Goal: Transaction & Acquisition: Purchase product/service

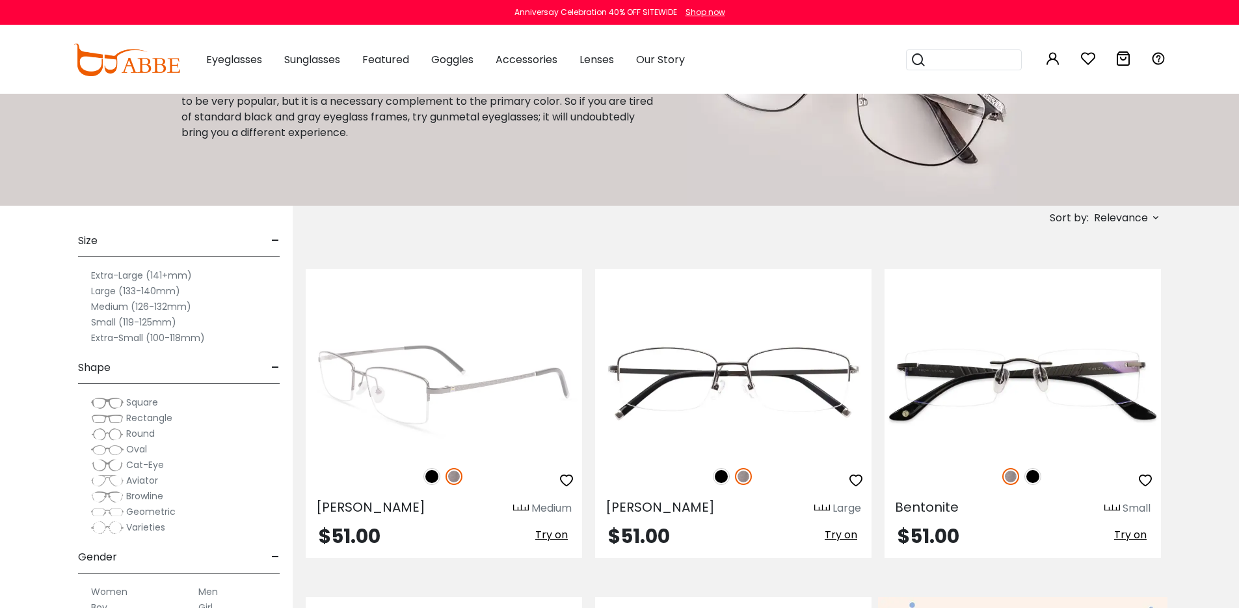
scroll to position [126, 0]
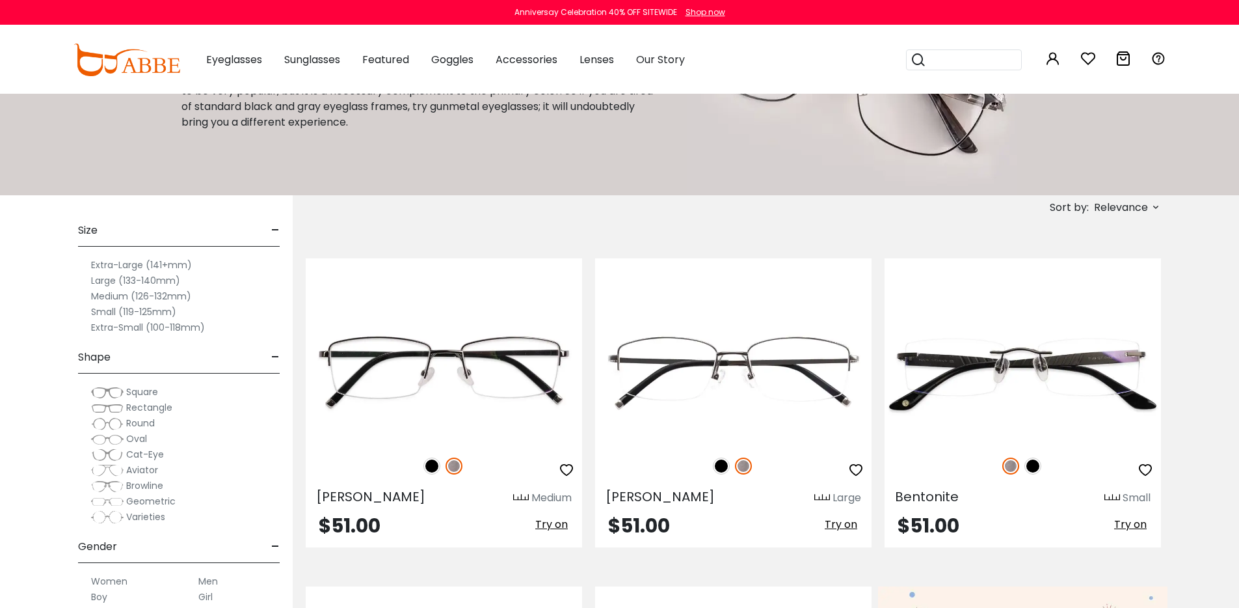
click at [153, 403] on span "Rectangle" at bounding box center [149, 407] width 46 height 13
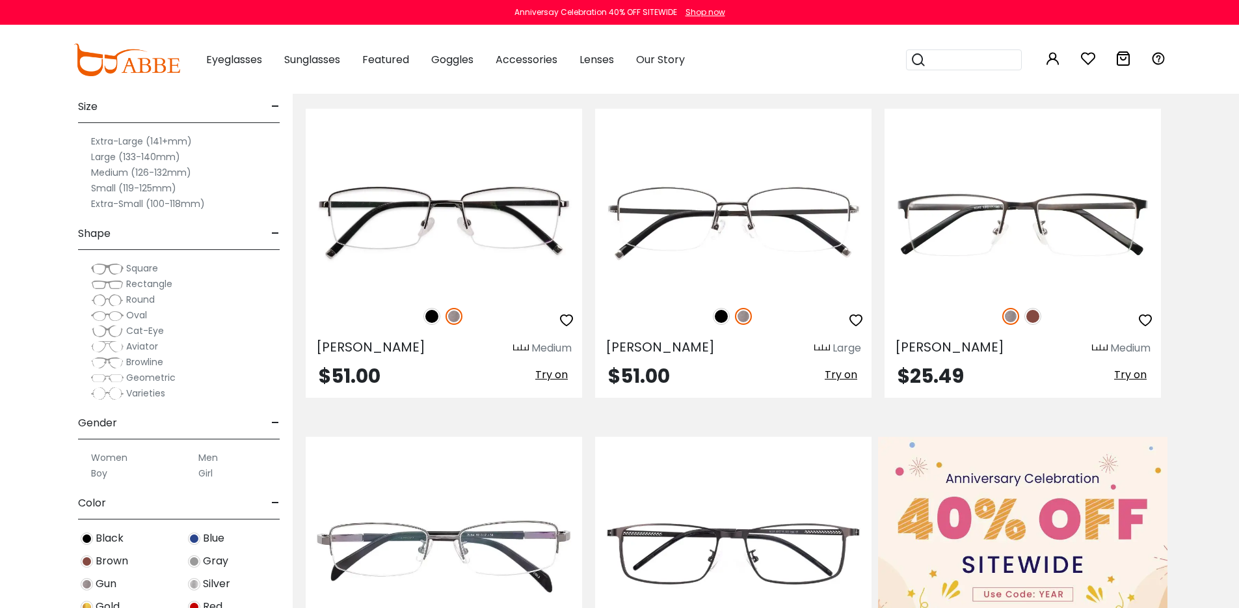
scroll to position [346, 0]
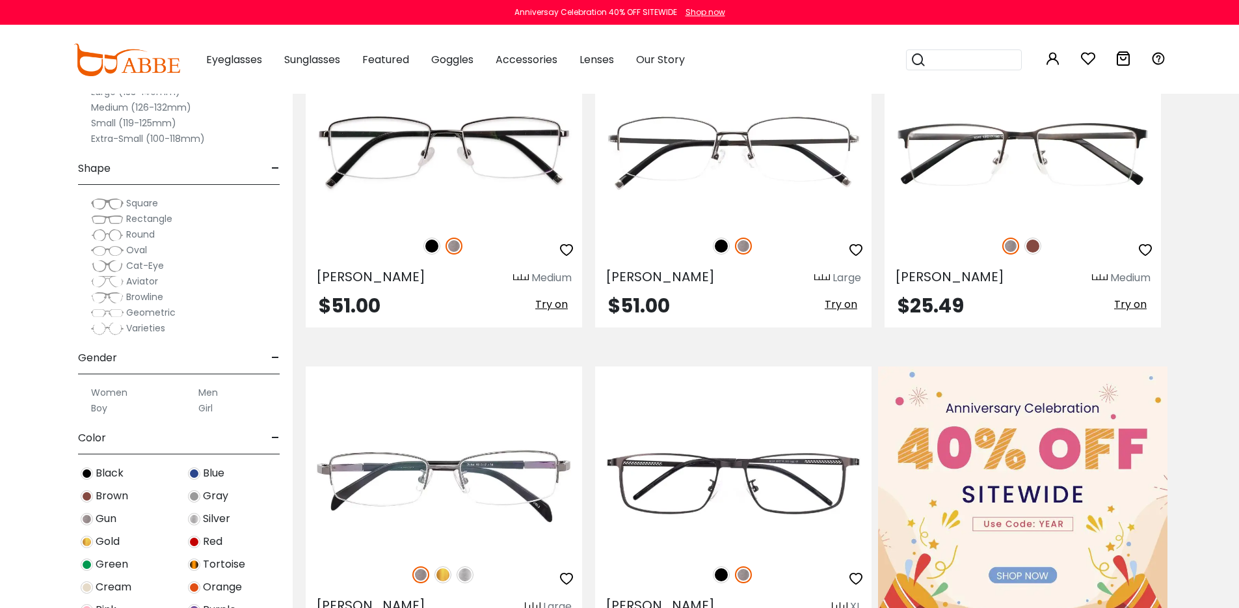
click at [204, 393] on label "Men" at bounding box center [208, 392] width 20 height 16
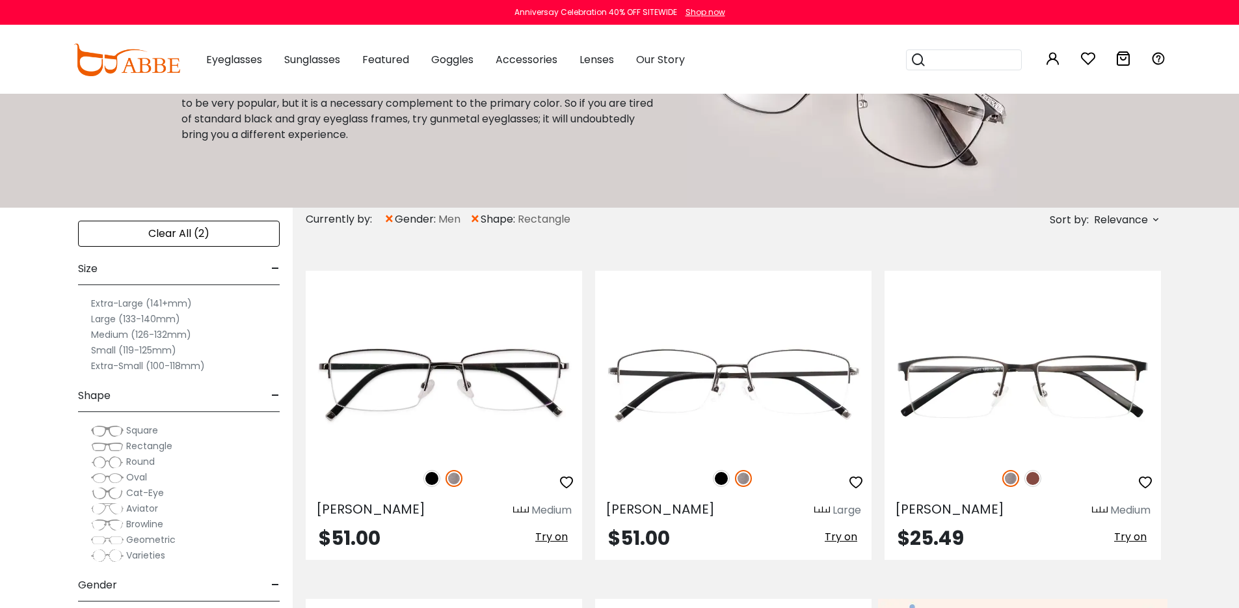
scroll to position [122, 0]
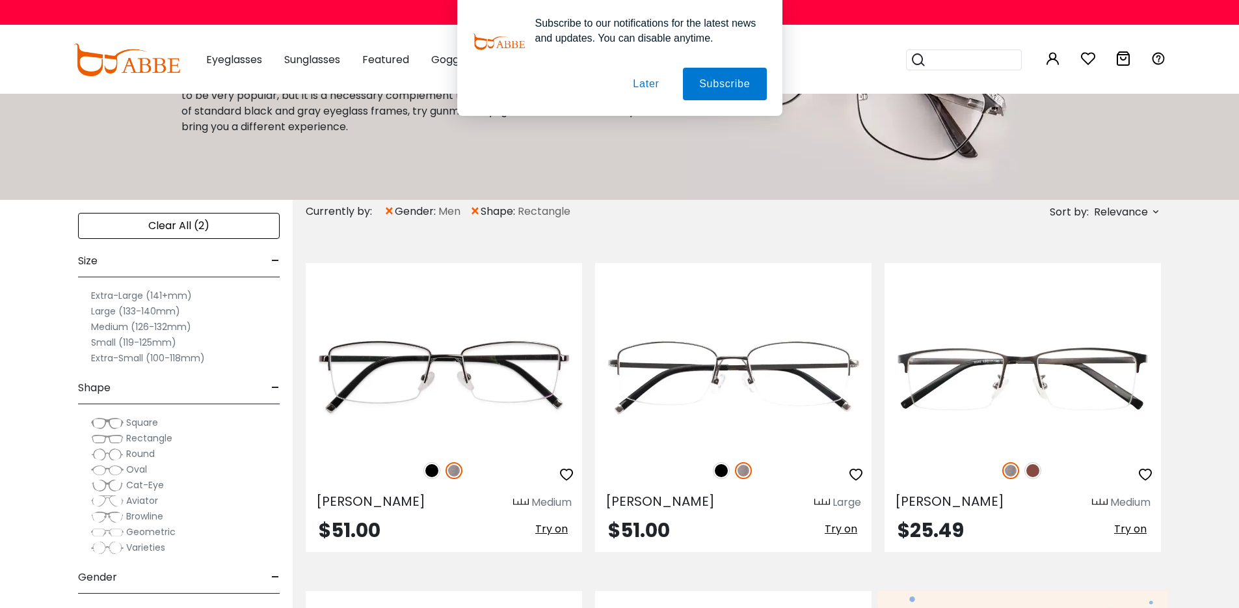
click at [101, 323] on label "Medium (126-132mm)" at bounding box center [141, 327] width 100 height 16
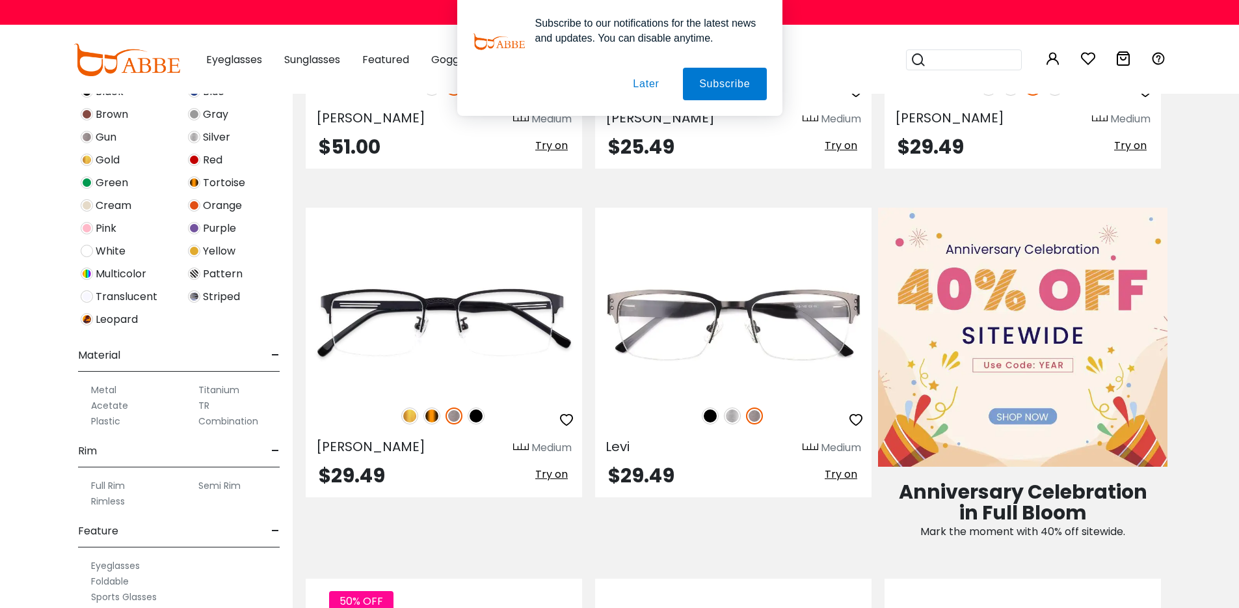
scroll to position [382, 0]
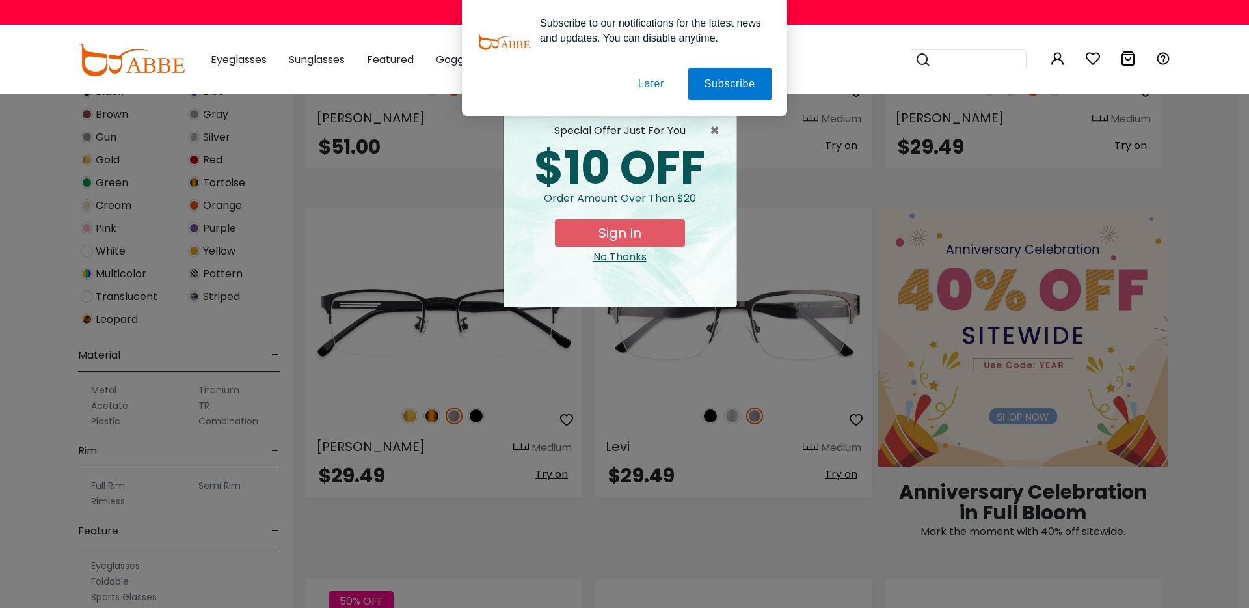
click at [645, 81] on button "Later" at bounding box center [651, 84] width 59 height 33
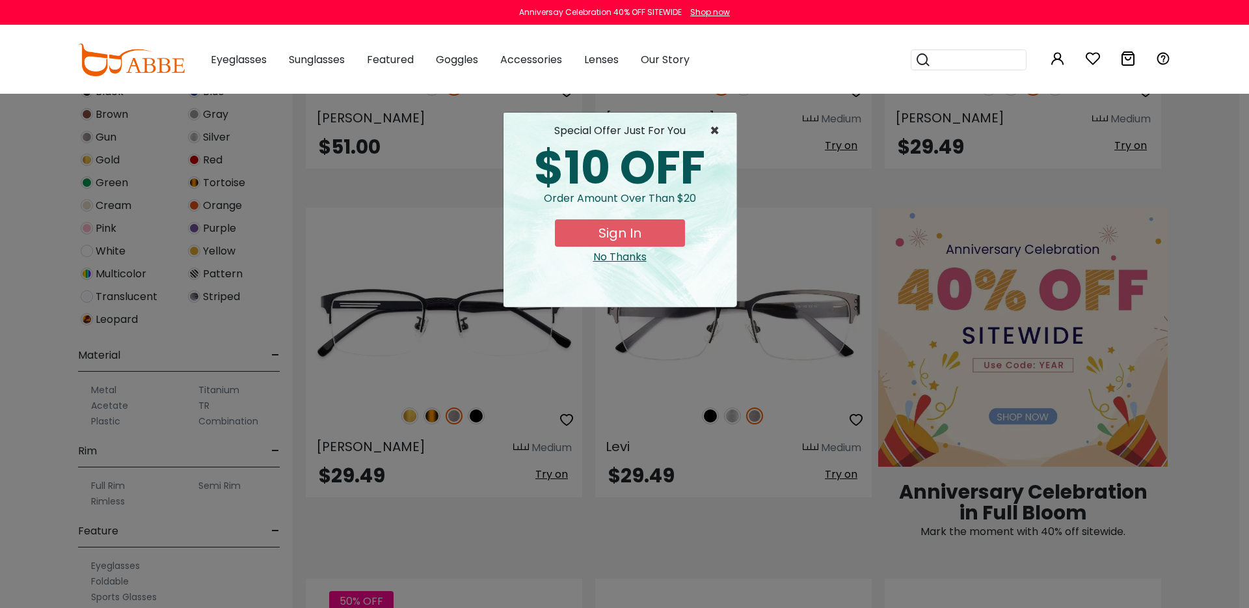
click at [714, 129] on span "×" at bounding box center [718, 131] width 16 height 16
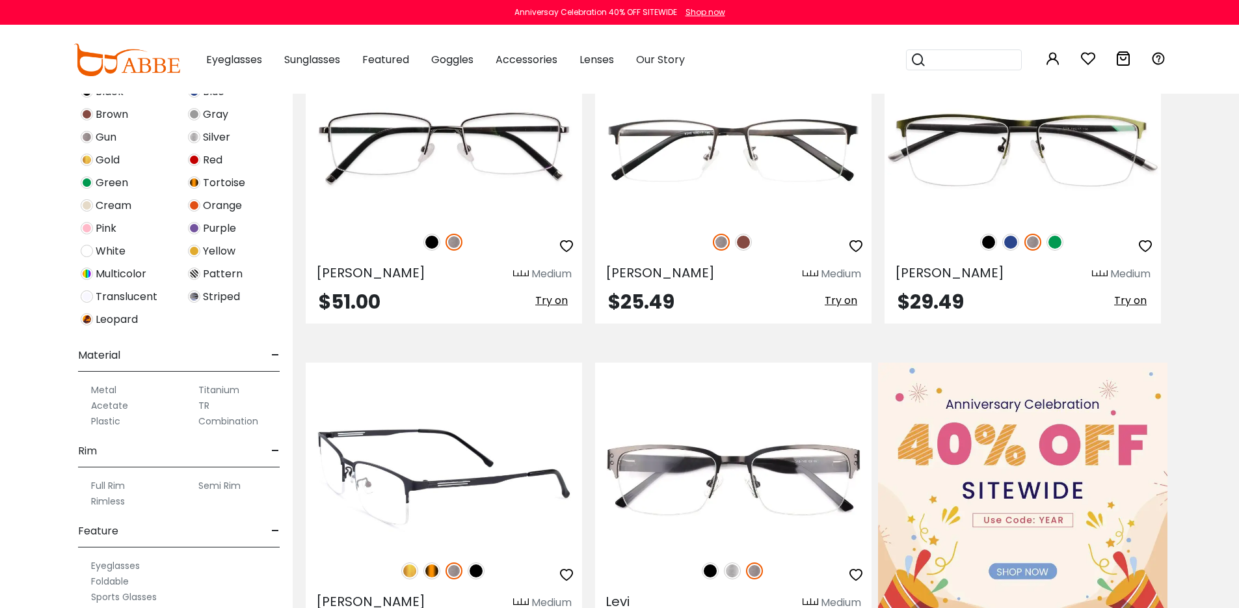
scroll to position [422, 0]
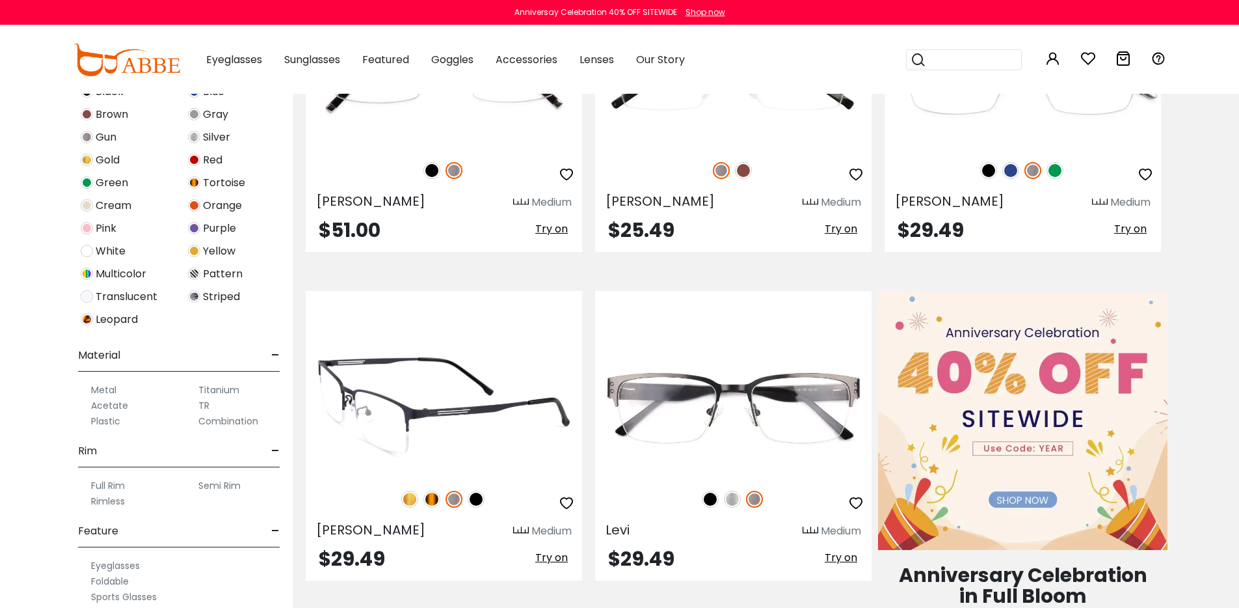
click at [565, 505] on icon "button" at bounding box center [567, 503] width 16 height 16
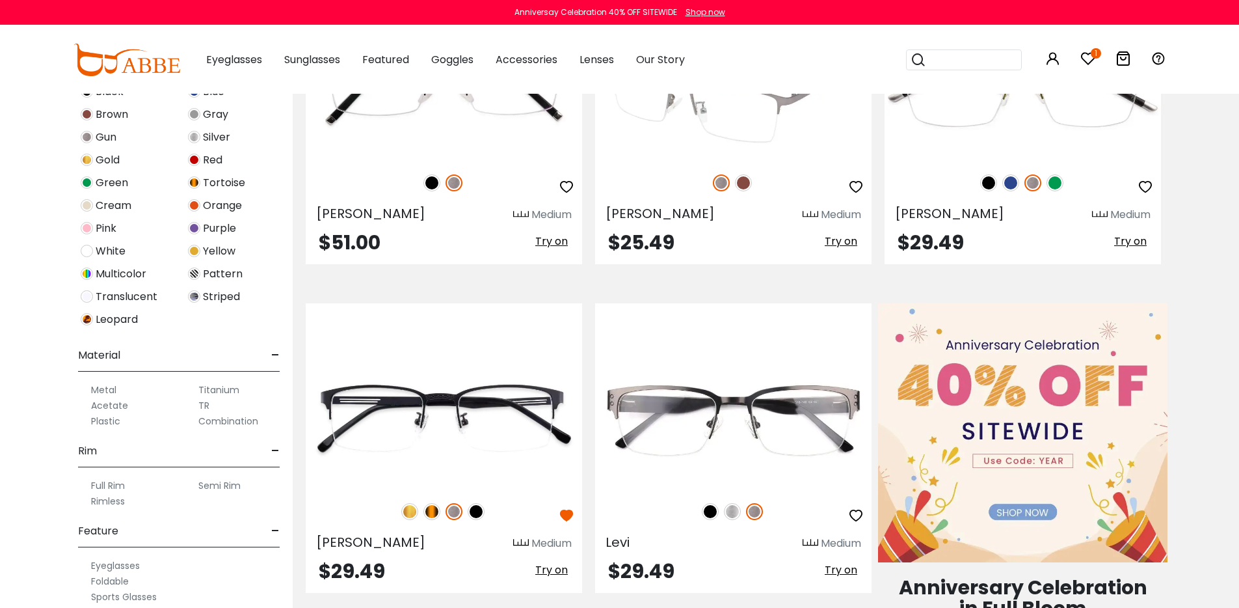
scroll to position [395, 0]
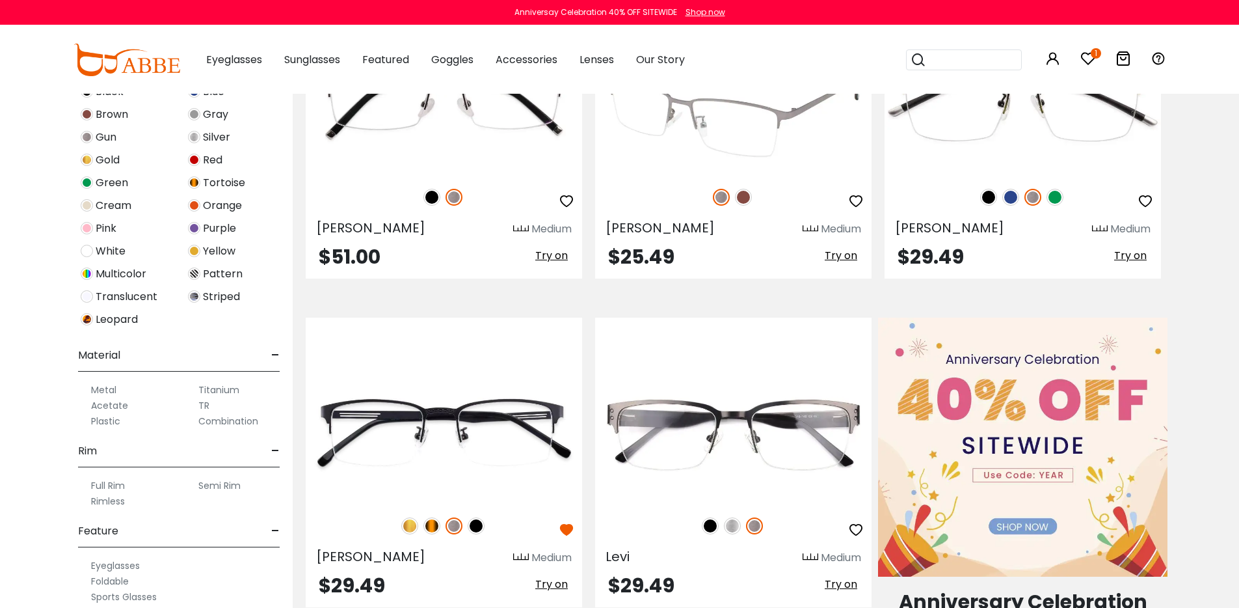
click at [852, 203] on icon "button" at bounding box center [856, 201] width 16 height 16
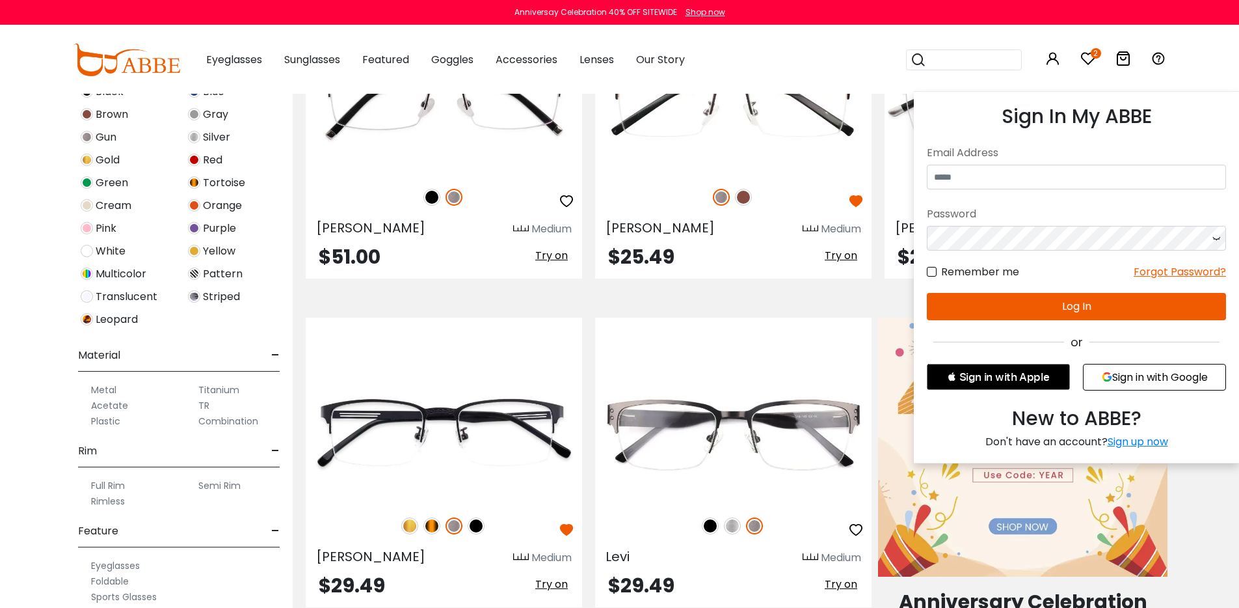
click at [1144, 382] on button "Sign in with Google" at bounding box center [1154, 377] width 143 height 27
click at [1145, 375] on button "Sign in with Google" at bounding box center [1154, 377] width 143 height 27
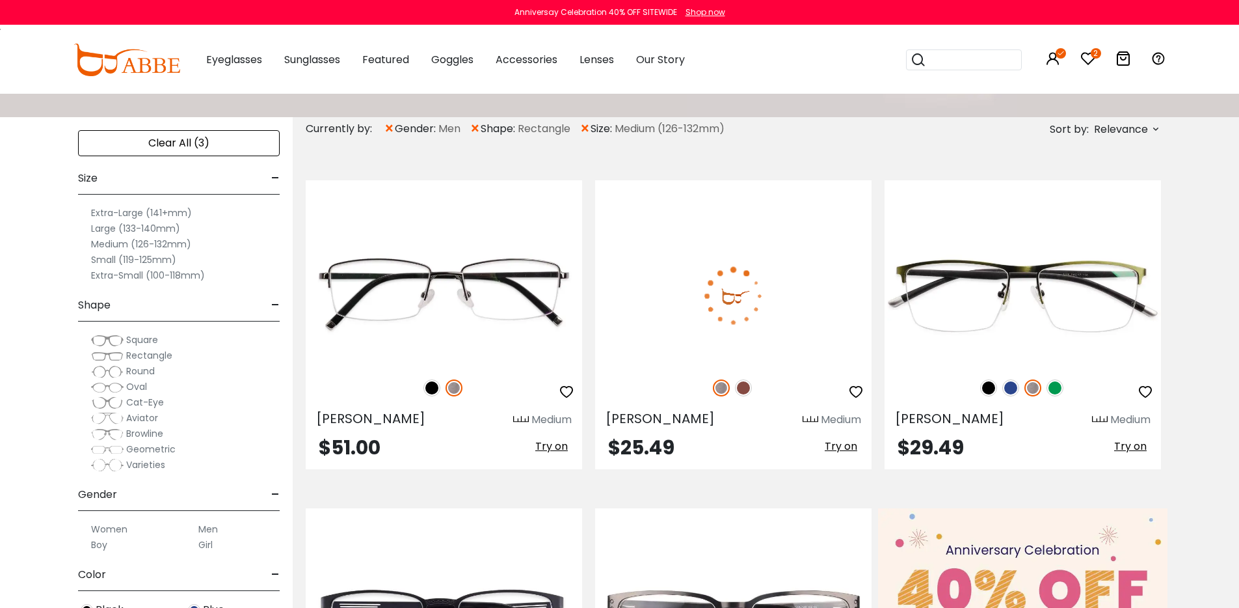
scroll to position [261, 0]
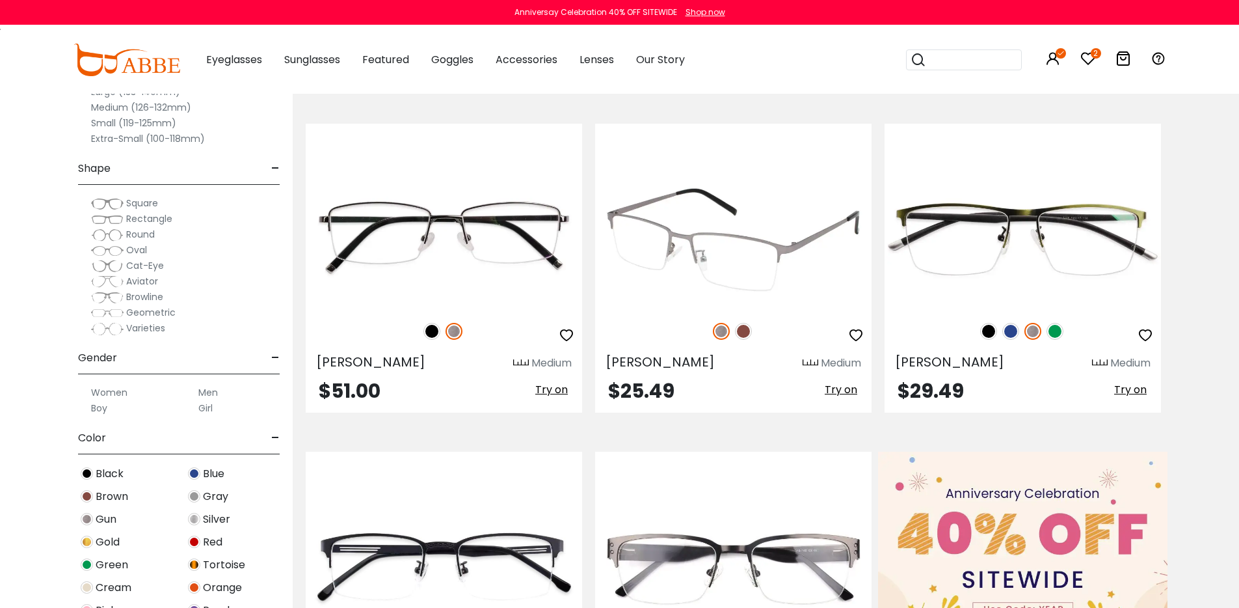
click at [850, 339] on icon "button" at bounding box center [856, 335] width 16 height 16
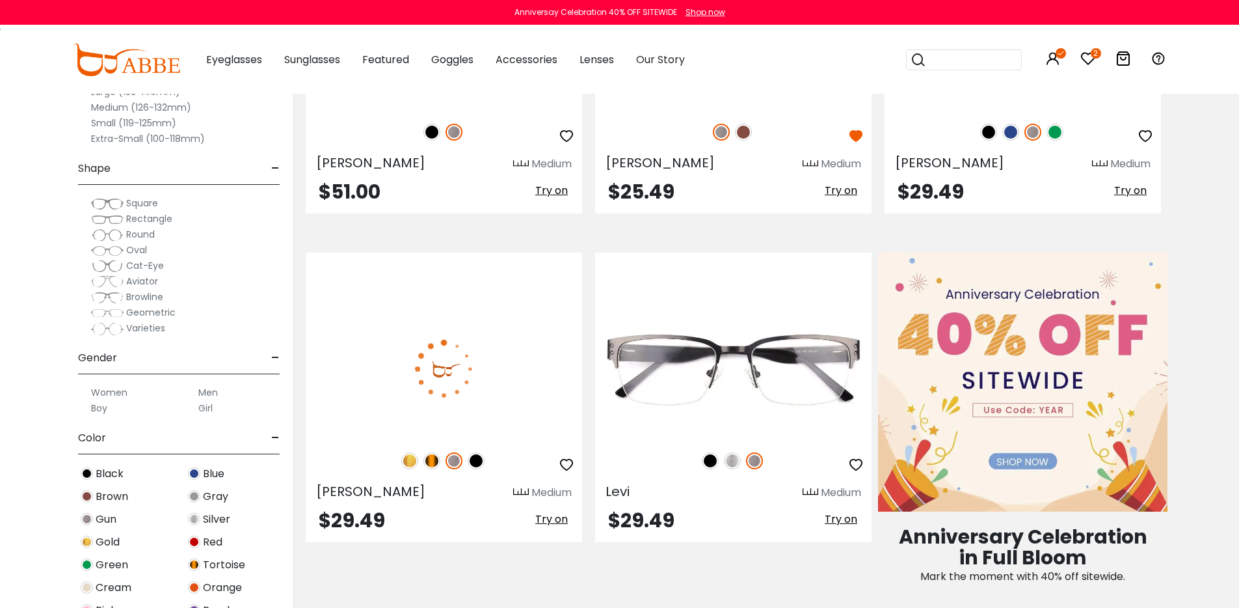
scroll to position [470, 0]
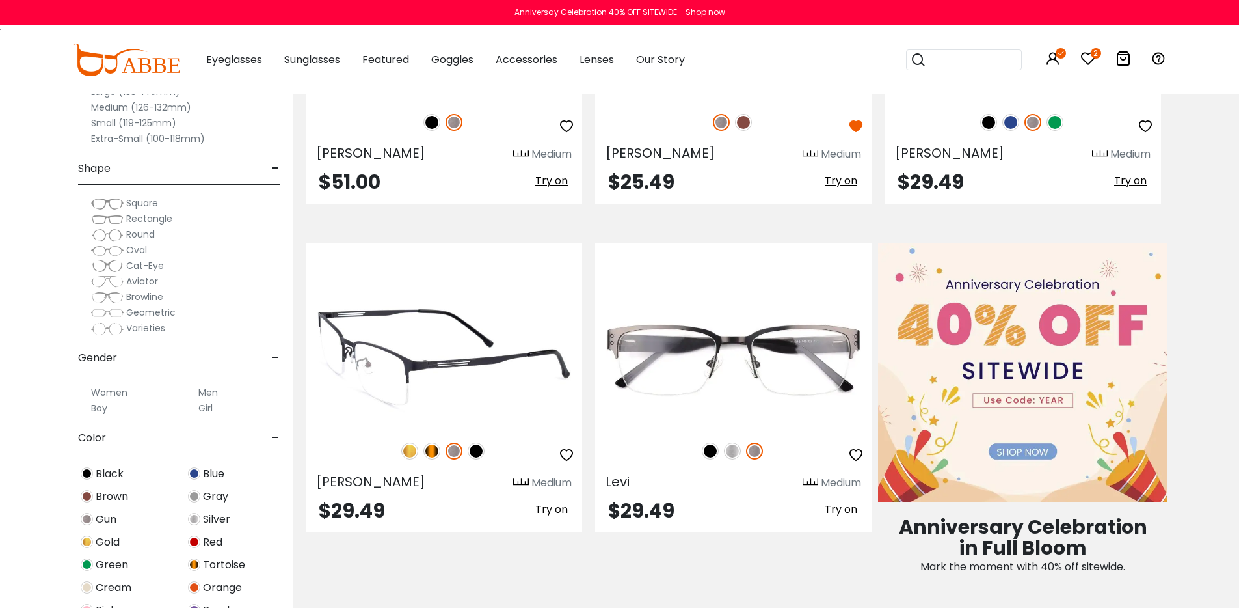
click at [566, 457] on icon "button" at bounding box center [567, 455] width 16 height 16
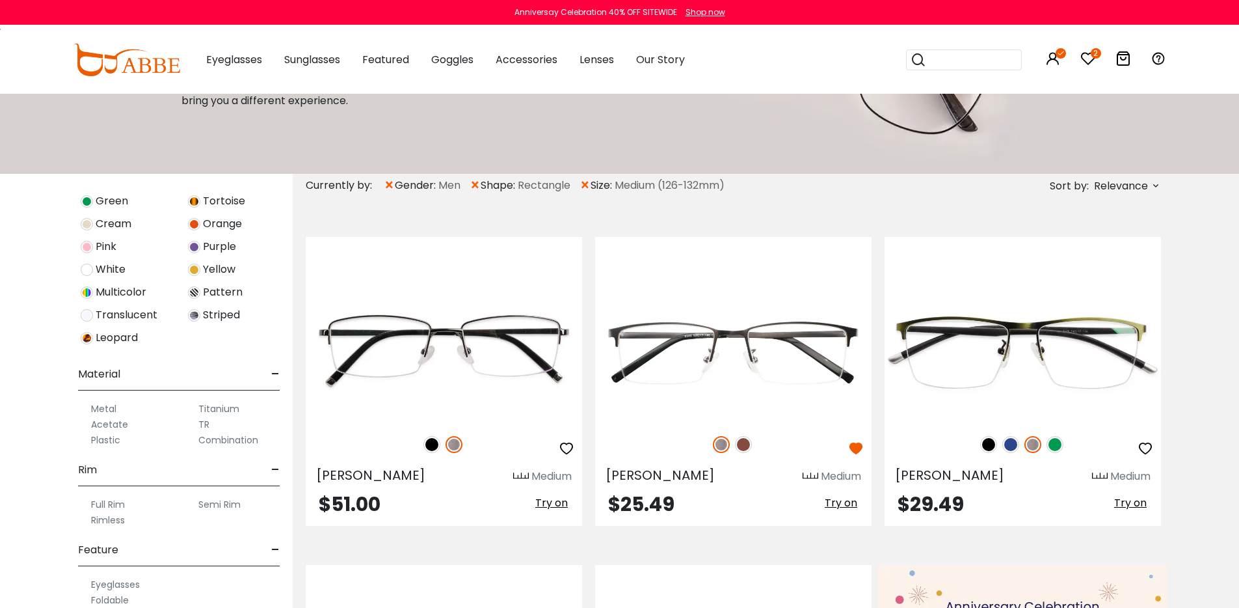
scroll to position [211, 0]
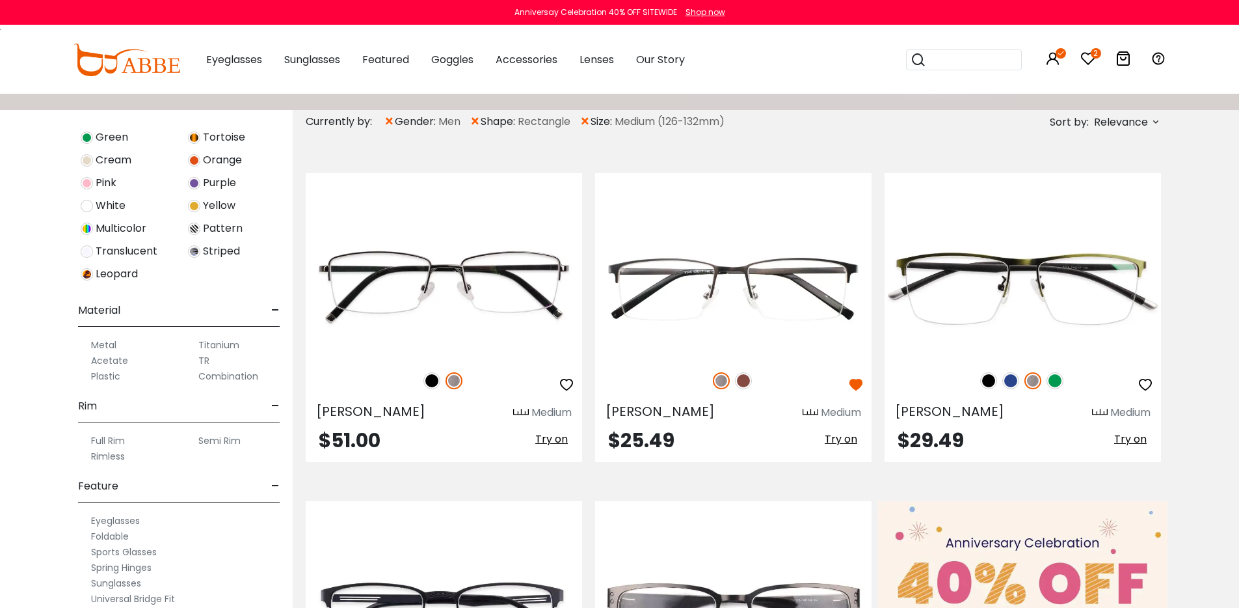
click at [274, 313] on span "-" at bounding box center [275, 310] width 8 height 31
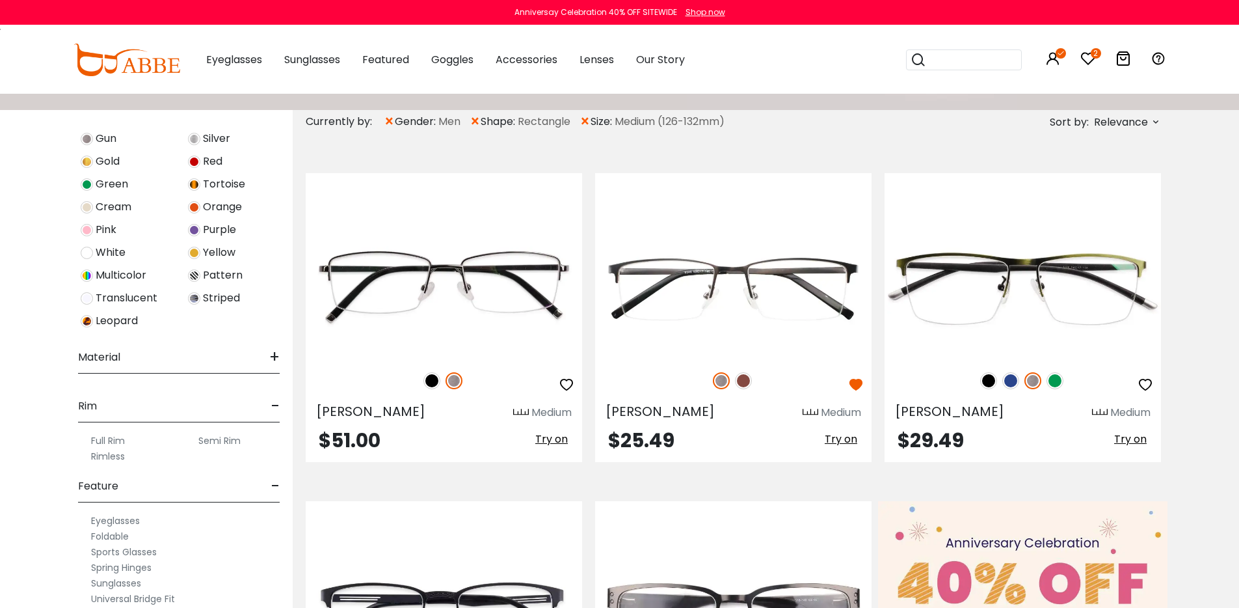
scroll to position [499, 0]
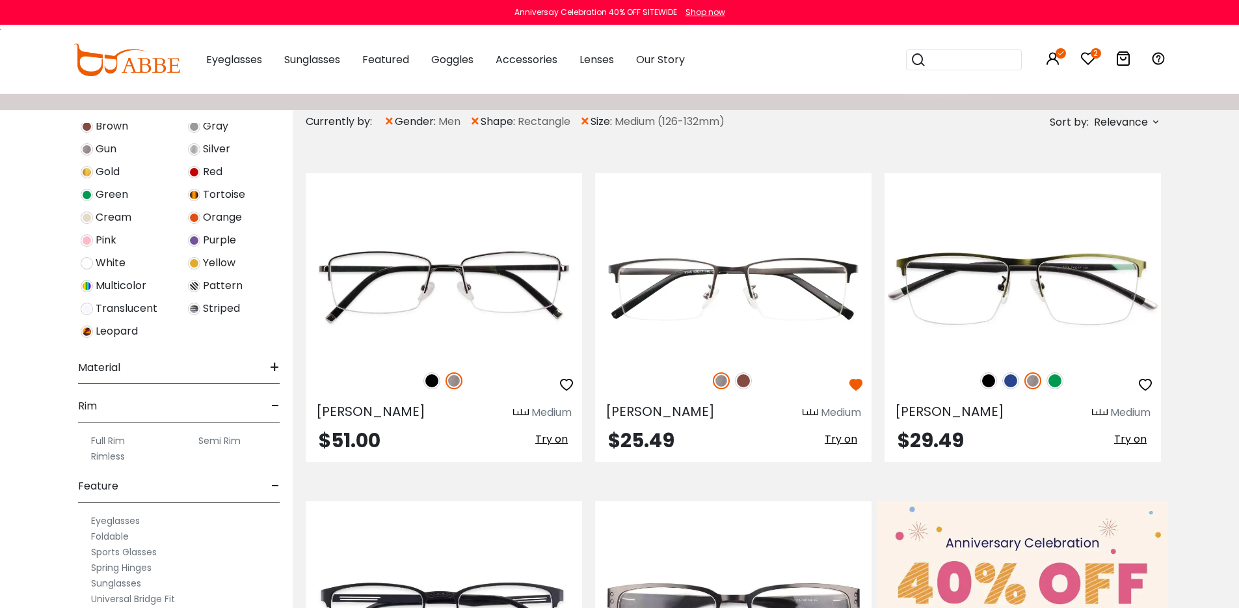
click at [273, 365] on span "+" at bounding box center [274, 367] width 10 height 31
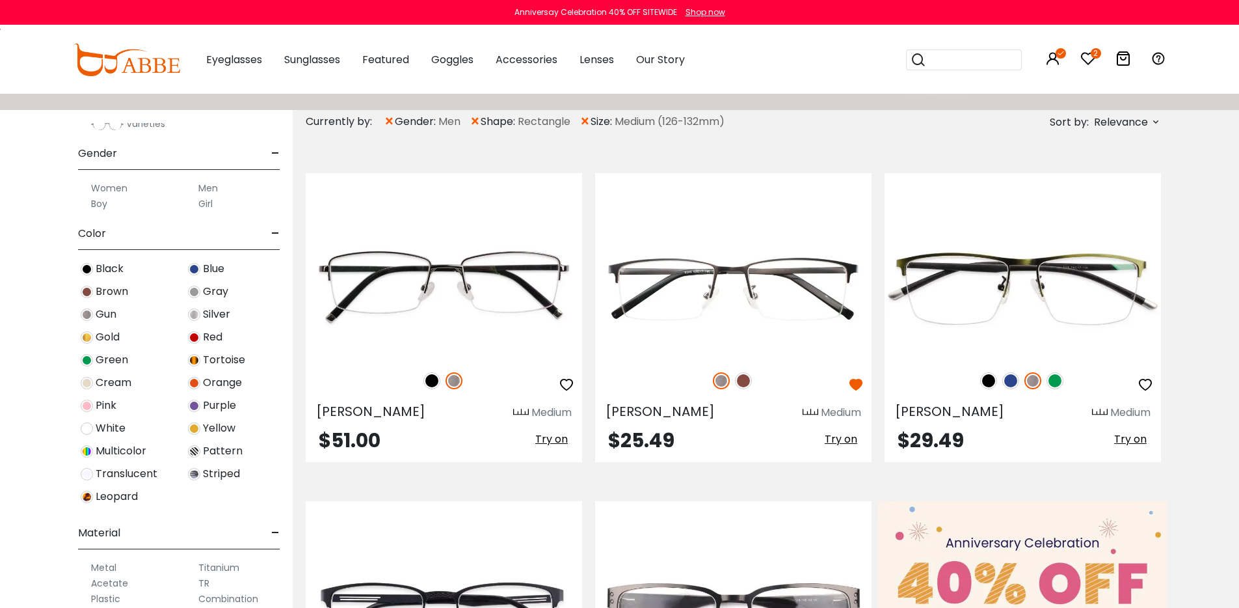
scroll to position [260, 0]
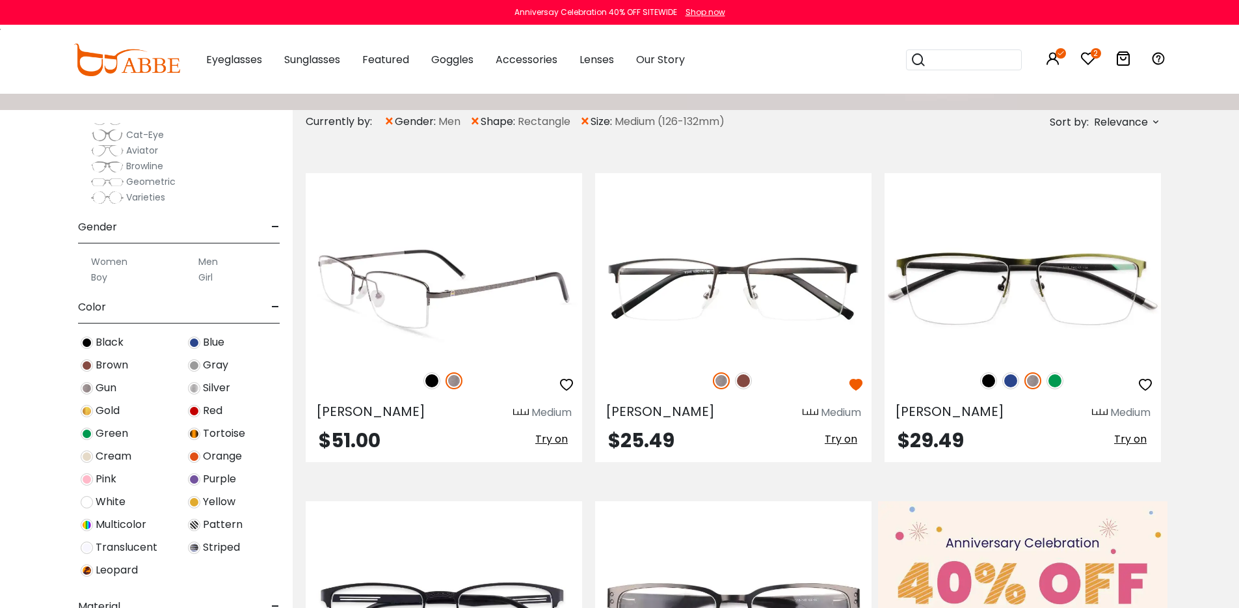
click at [429, 378] on img at bounding box center [432, 380] width 17 height 17
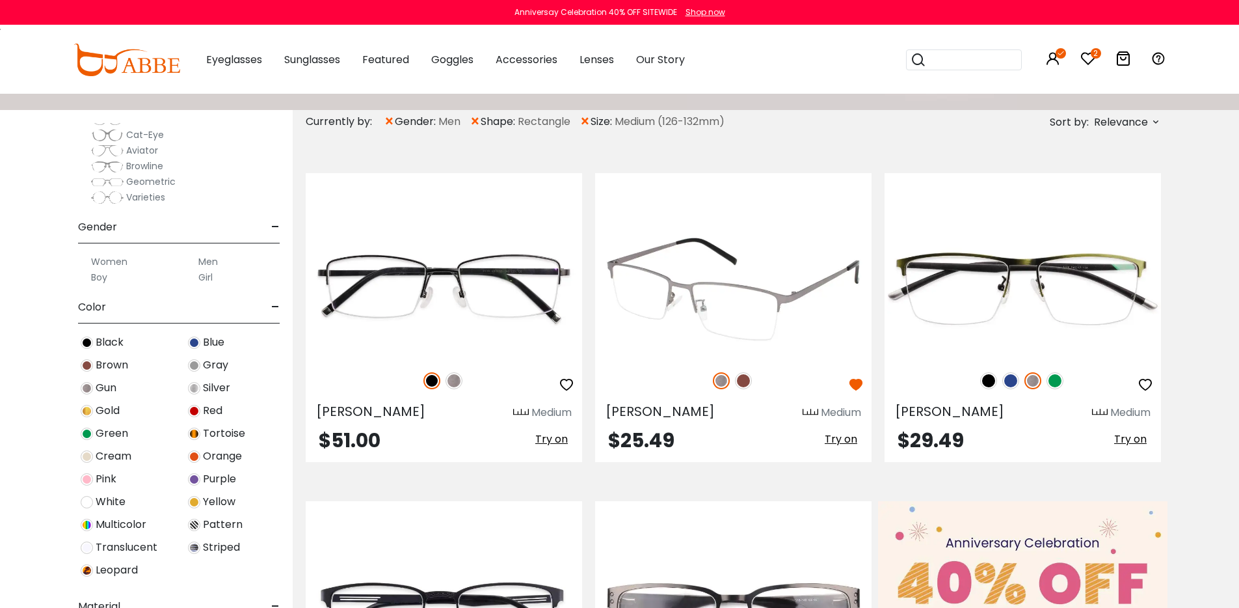
click at [747, 379] on img at bounding box center [743, 380] width 17 height 17
click at [725, 378] on img at bounding box center [721, 380] width 17 height 17
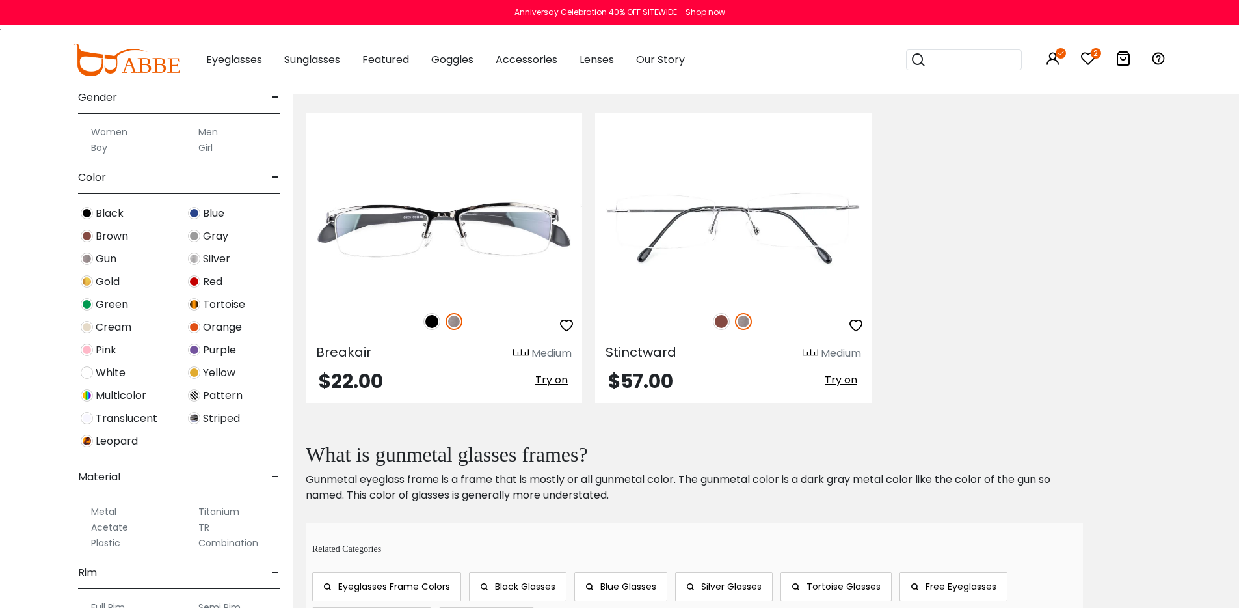
scroll to position [1300, 0]
